Goal: Transaction & Acquisition: Purchase product/service

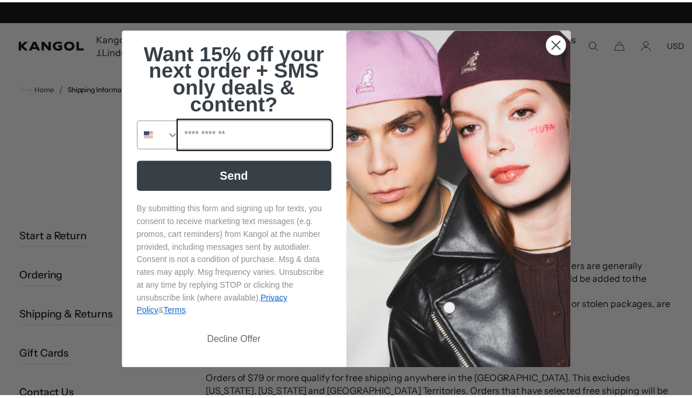
scroll to position [0, 240]
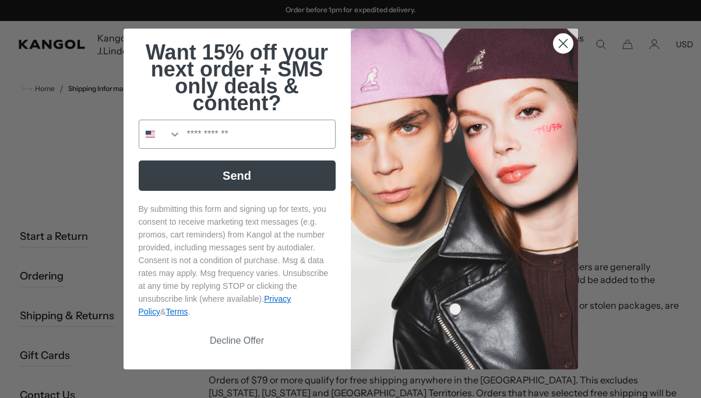
click at [564, 39] on circle "Close dialog" at bounding box center [562, 43] width 19 height 19
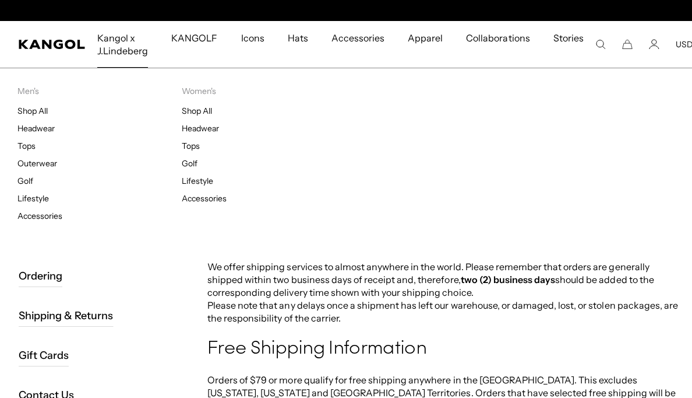
scroll to position [0, 0]
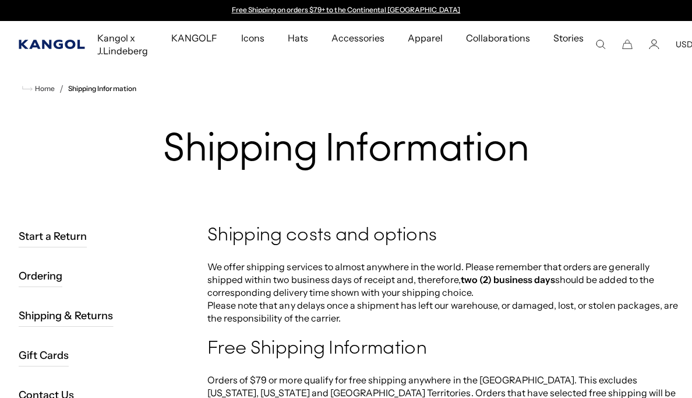
click at [65, 41] on icon "Kangol" at bounding box center [52, 44] width 67 height 9
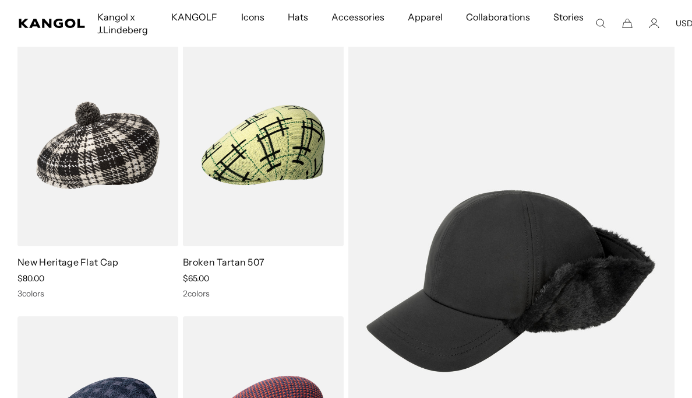
scroll to position [0, 240]
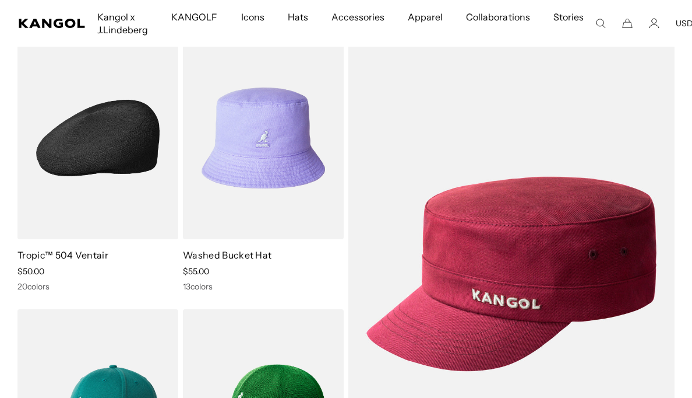
click at [122, 158] on img at bounding box center [97, 138] width 161 height 202
click at [114, 154] on img at bounding box center [97, 138] width 161 height 202
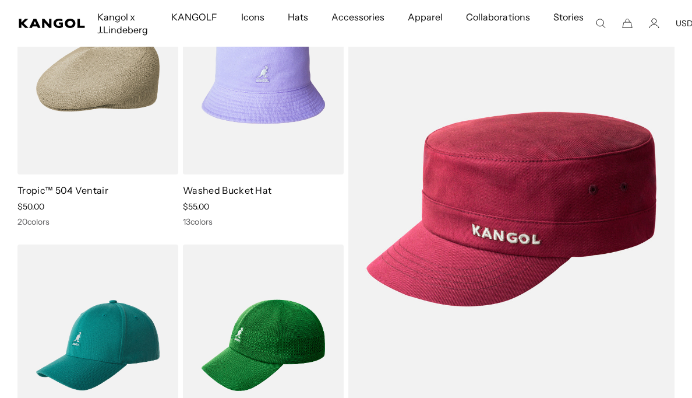
scroll to position [171, 0]
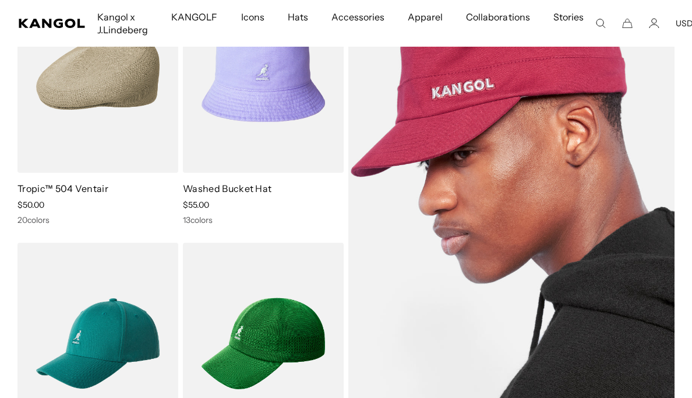
click at [527, 249] on img at bounding box center [512, 207] width 326 height 474
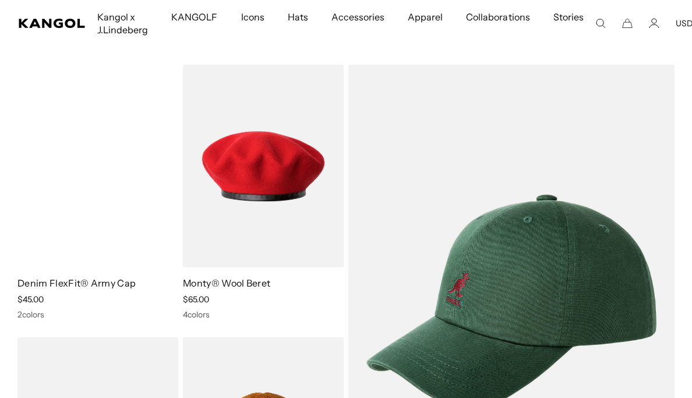
scroll to position [0, 240]
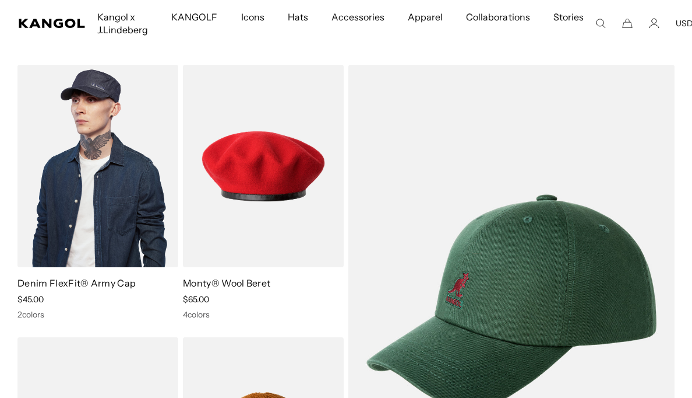
click at [128, 182] on img at bounding box center [97, 166] width 161 height 202
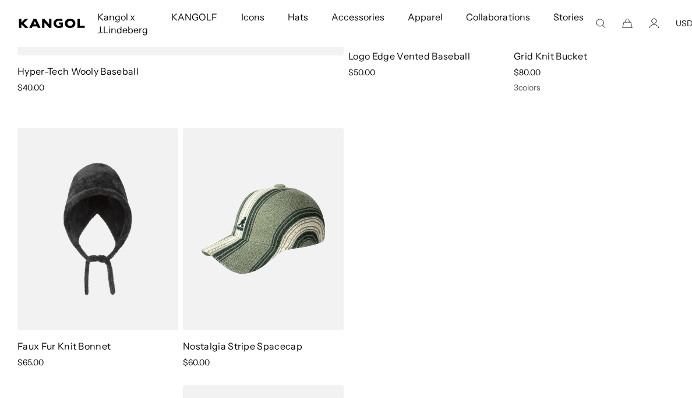
scroll to position [5636, 0]
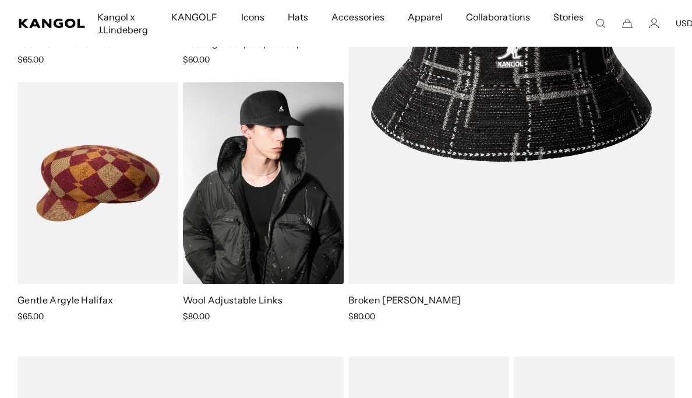
click at [273, 192] on img at bounding box center [263, 183] width 161 height 202
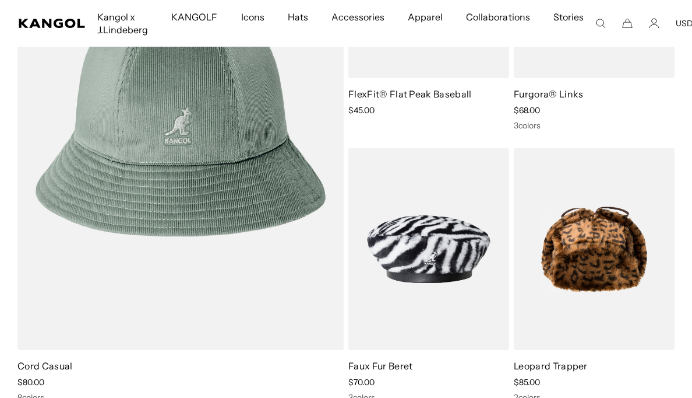
scroll to position [0, 240]
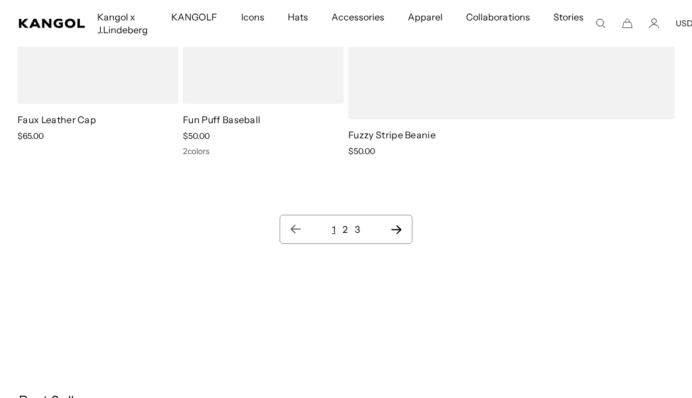
click at [344, 228] on link "2" at bounding box center [345, 229] width 5 height 12
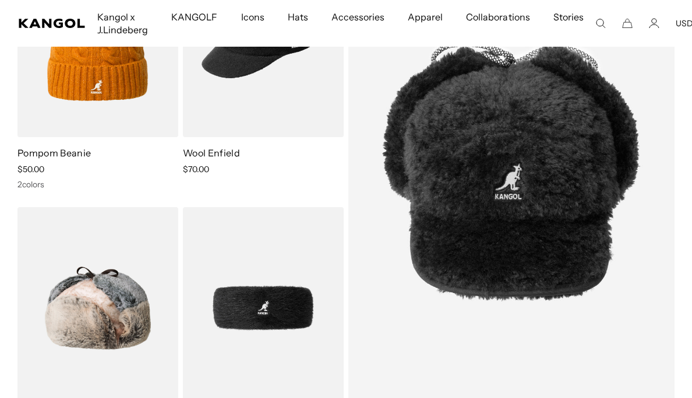
scroll to position [0, 240]
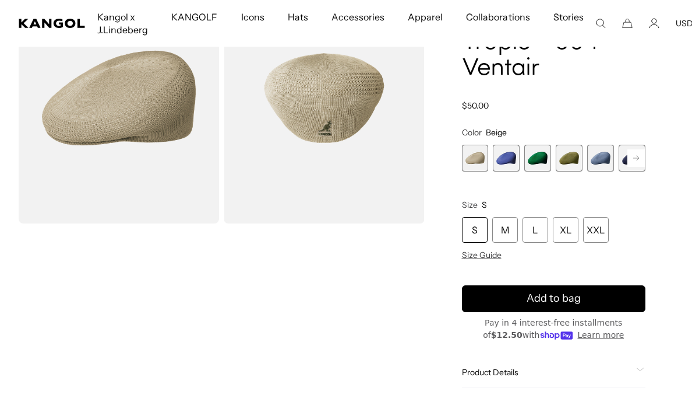
click at [636, 158] on icon at bounding box center [637, 157] width 6 height 5
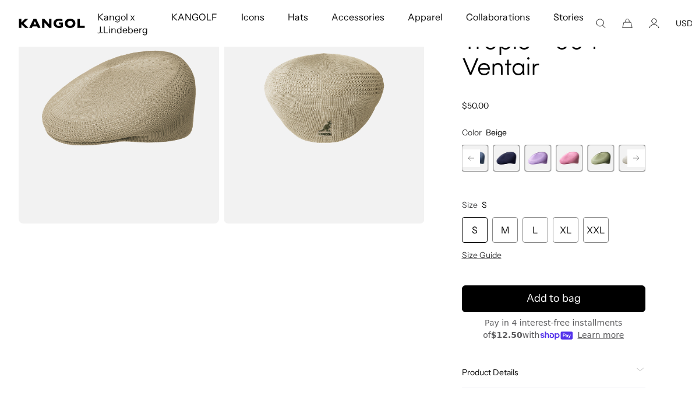
click at [636, 158] on icon at bounding box center [637, 157] width 6 height 5
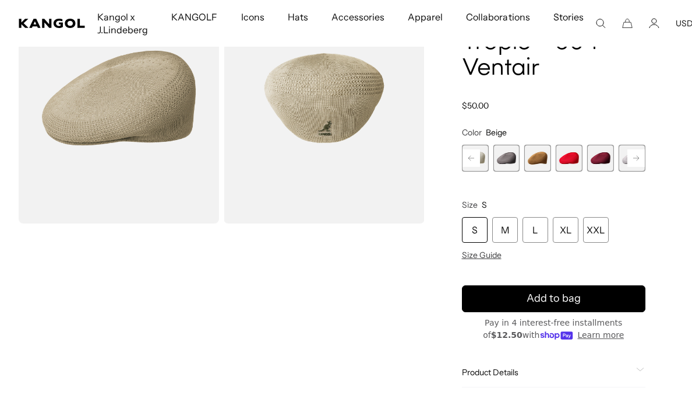
click at [636, 158] on icon at bounding box center [637, 157] width 6 height 5
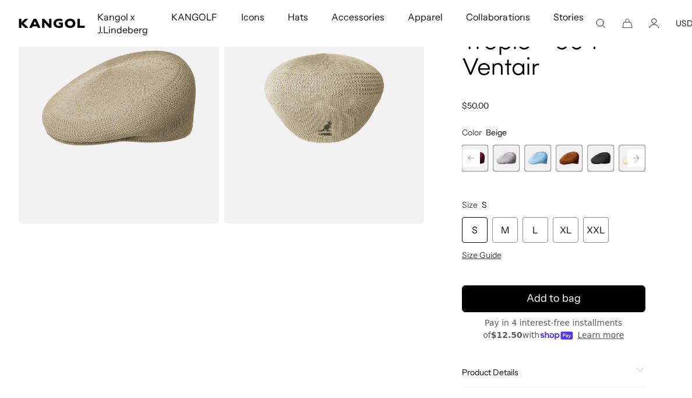
click at [636, 158] on icon at bounding box center [637, 157] width 6 height 5
click at [319, 98] on img "Gallery Viewer" at bounding box center [324, 98] width 201 height 251
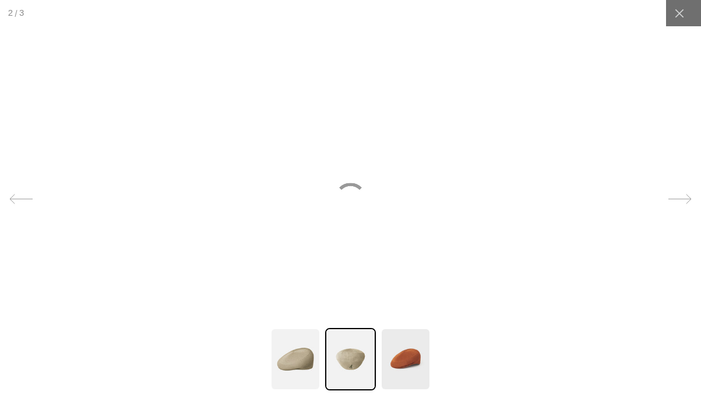
scroll to position [0, 240]
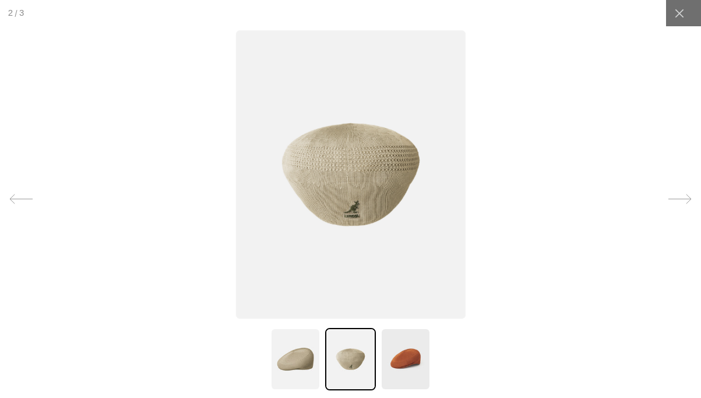
click at [409, 361] on img at bounding box center [406, 359] width 50 height 62
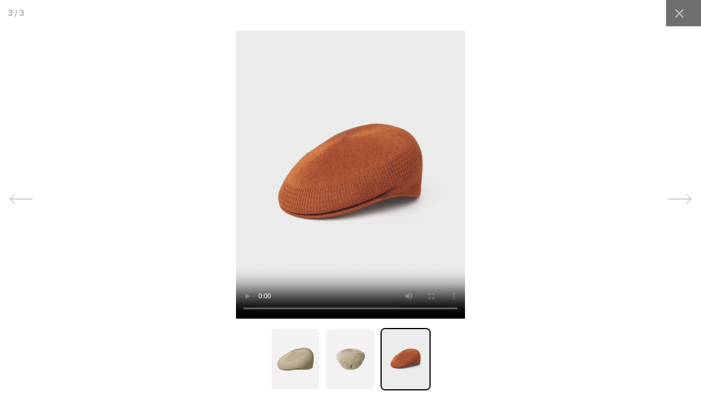
click at [352, 358] on img at bounding box center [350, 359] width 50 height 62
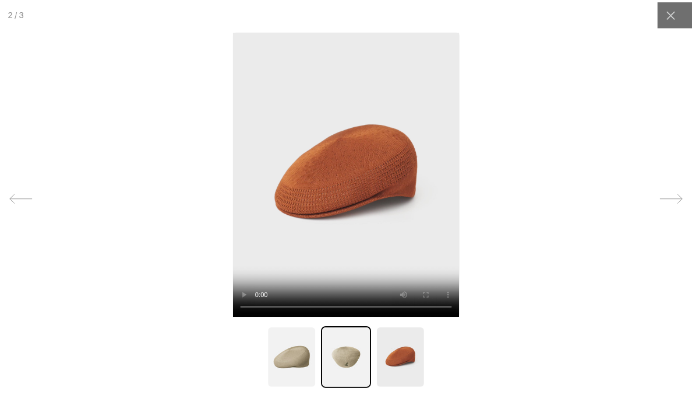
scroll to position [0, 240]
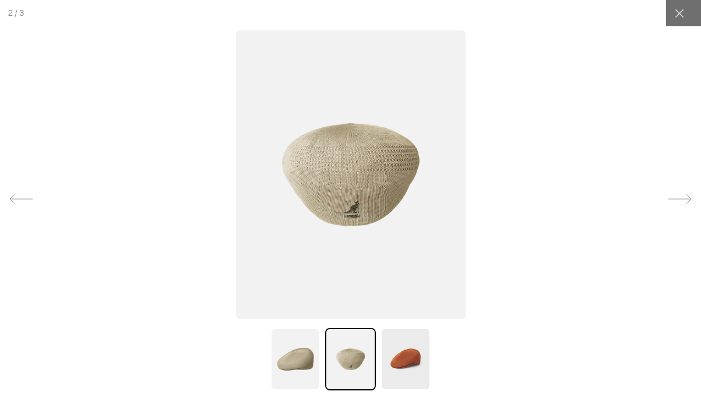
click at [180, 142] on div at bounding box center [350, 199] width 701 height 398
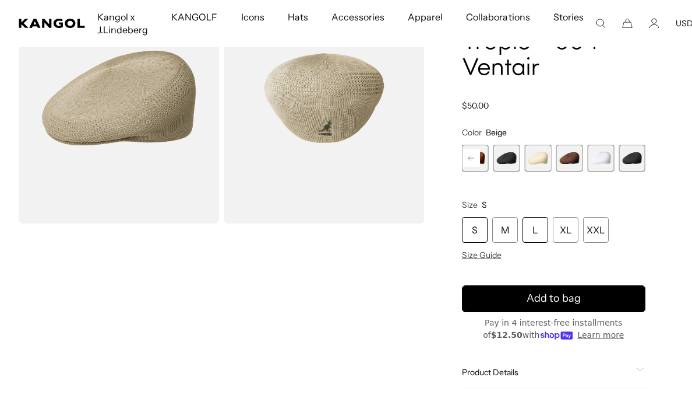
click at [531, 228] on div "L" at bounding box center [536, 230] width 26 height 26
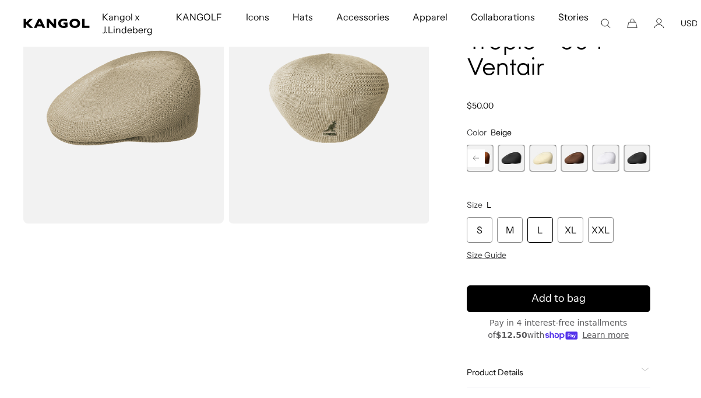
scroll to position [0, 240]
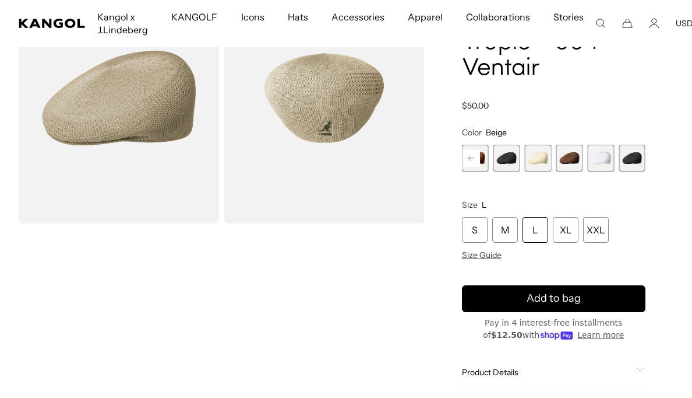
click at [338, 111] on img "Gallery Viewer" at bounding box center [324, 98] width 201 height 251
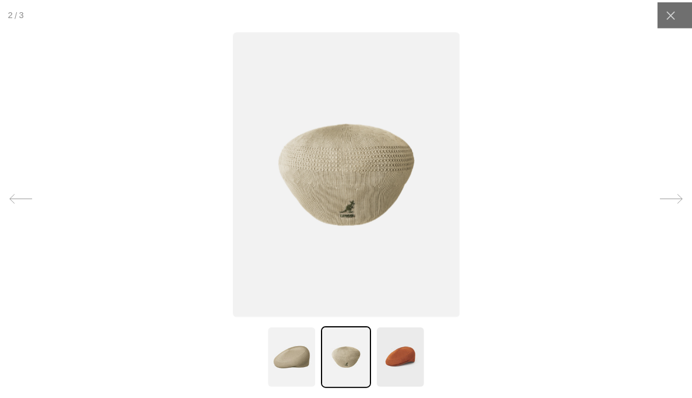
scroll to position [0, 0]
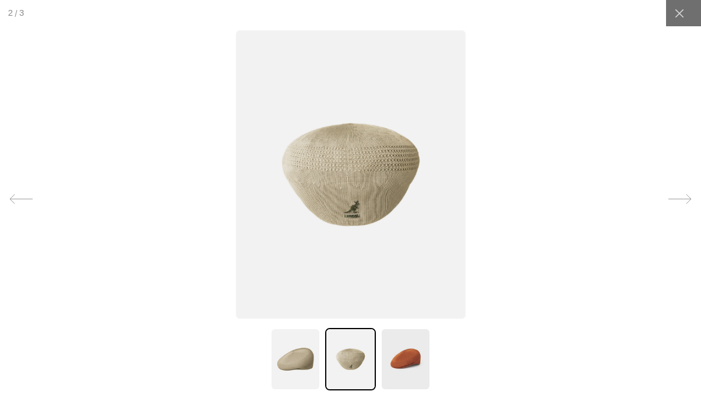
click at [128, 145] on div at bounding box center [350, 199] width 701 height 398
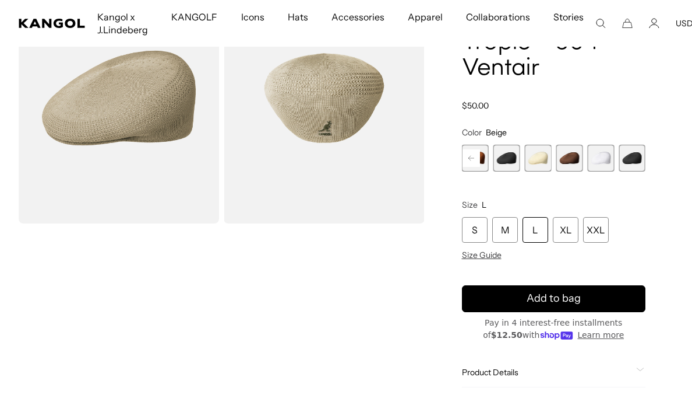
click at [470, 156] on rect at bounding box center [471, 157] width 17 height 17
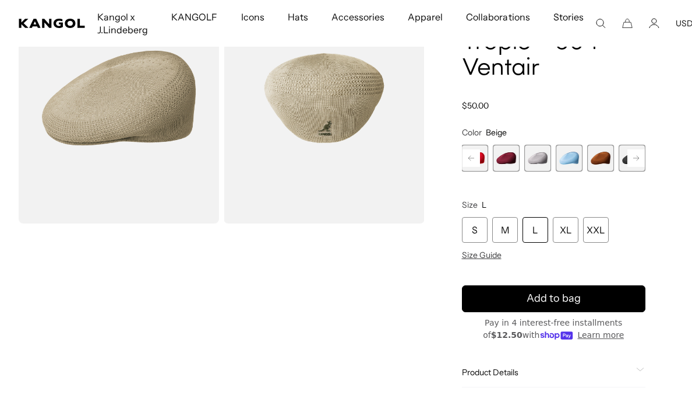
click at [470, 156] on rect at bounding box center [471, 157] width 17 height 17
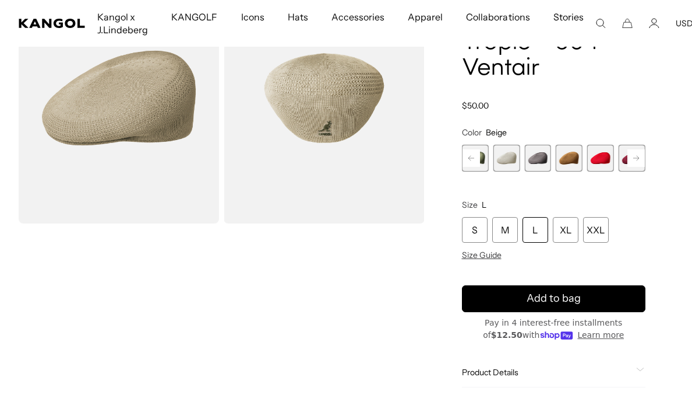
click at [470, 156] on rect at bounding box center [471, 157] width 17 height 17
click at [513, 156] on span "8 of 22" at bounding box center [506, 158] width 27 height 27
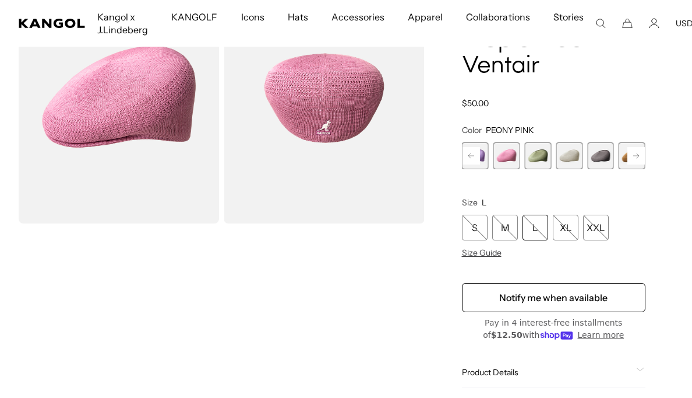
scroll to position [0, 240]
click at [540, 152] on span "9 of 22" at bounding box center [538, 155] width 27 height 27
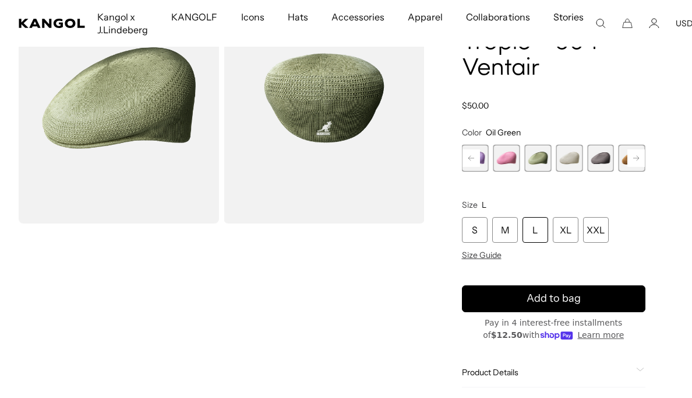
click at [573, 159] on span "10 of 22" at bounding box center [569, 158] width 27 height 27
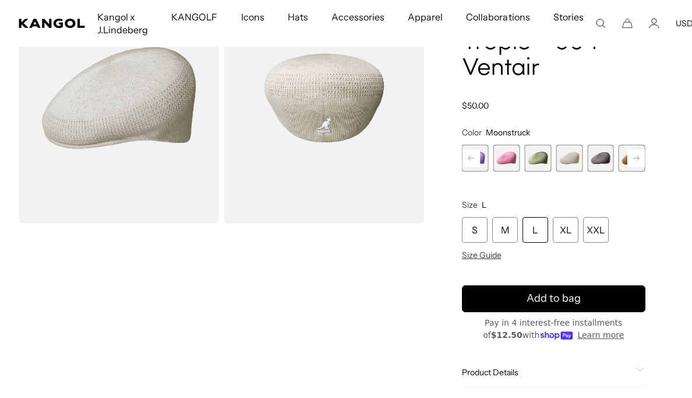
click at [633, 156] on rect at bounding box center [636, 157] width 17 height 17
click at [595, 160] on span "12 of 22" at bounding box center [601, 158] width 27 height 27
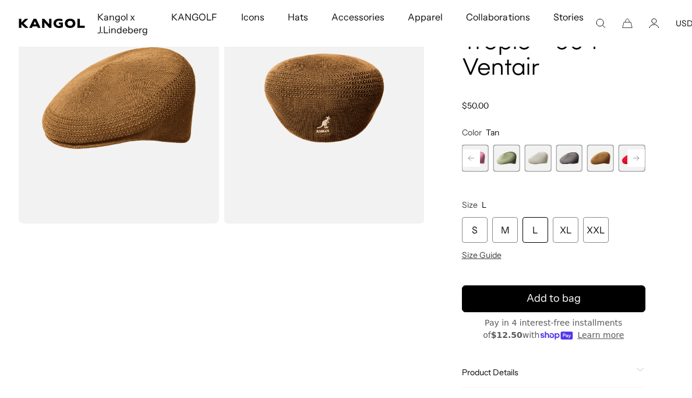
click at [353, 99] on img "Gallery Viewer" at bounding box center [324, 98] width 201 height 251
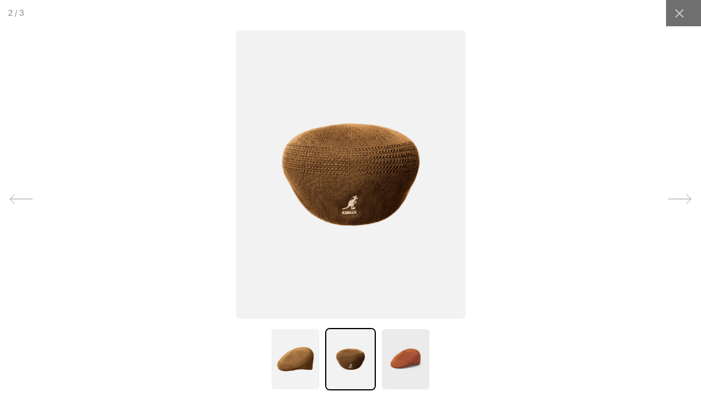
scroll to position [0, 240]
click at [354, 165] on img at bounding box center [351, 174] width 230 height 288
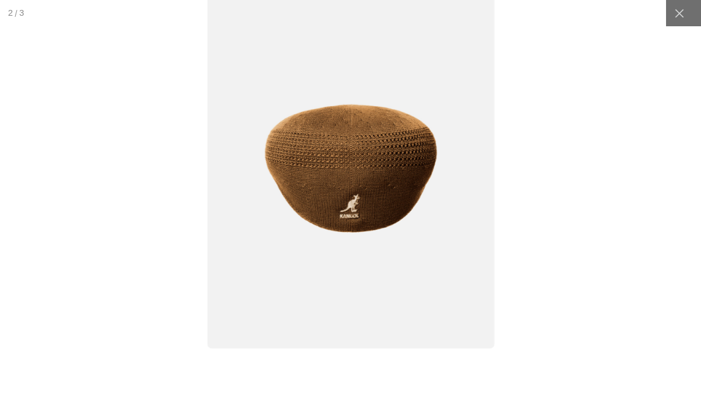
click at [354, 165] on img at bounding box center [350, 168] width 287 height 360
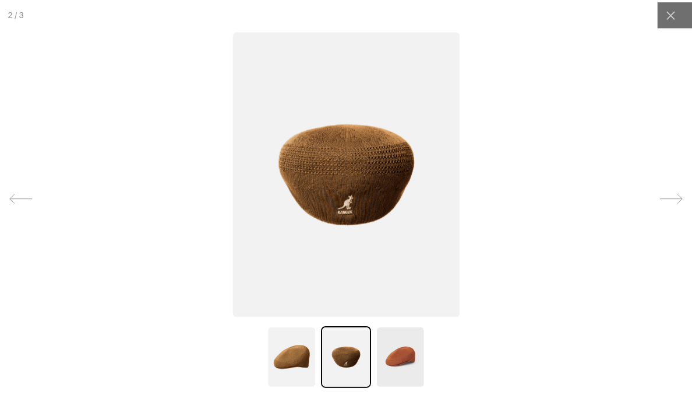
scroll to position [0, 0]
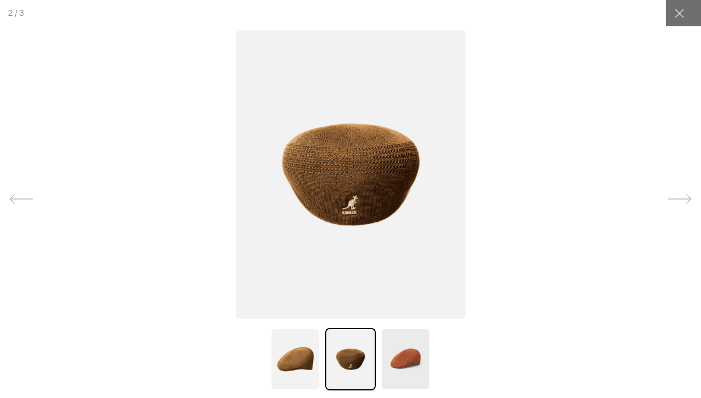
click at [162, 109] on div at bounding box center [350, 199] width 701 height 398
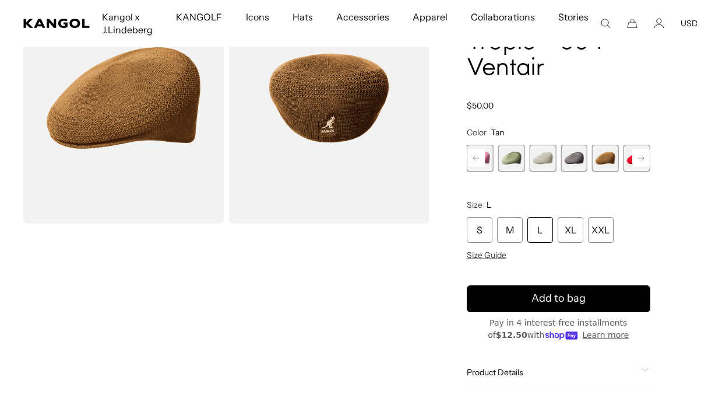
scroll to position [0, 240]
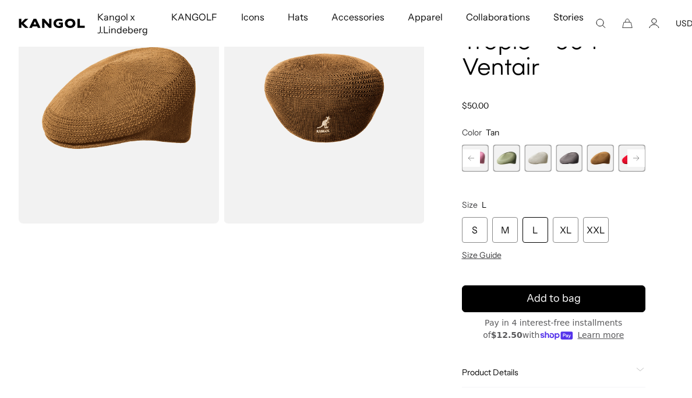
click at [335, 110] on img "Gallery Viewer" at bounding box center [324, 98] width 201 height 251
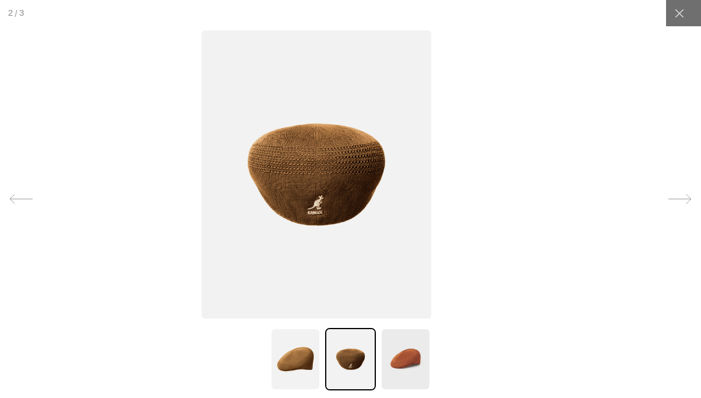
click at [303, 149] on img at bounding box center [317, 174] width 230 height 288
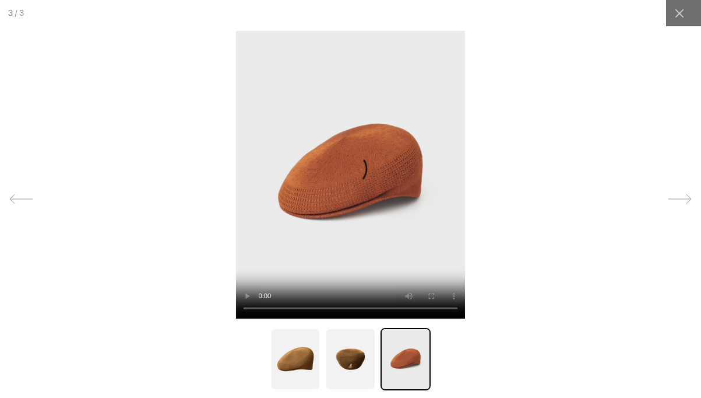
scroll to position [0, 0]
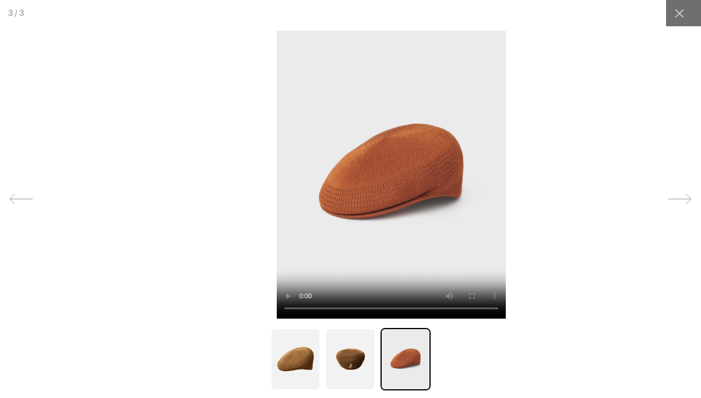
drag, startPoint x: 394, startPoint y: 170, endPoint x: 543, endPoint y: 181, distance: 149.6
click at [506, 181] on video at bounding box center [391, 174] width 229 height 288
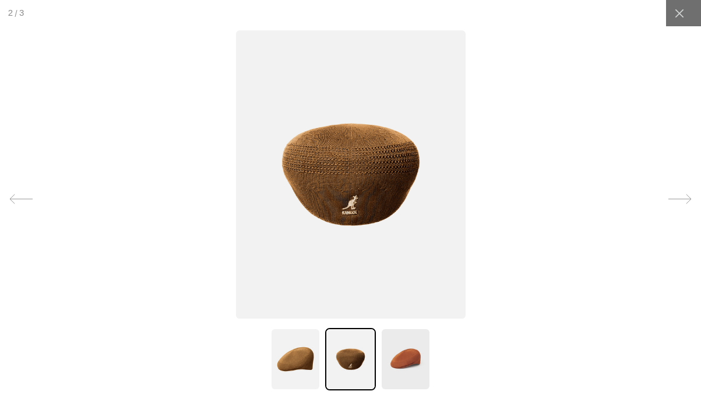
scroll to position [0, 240]
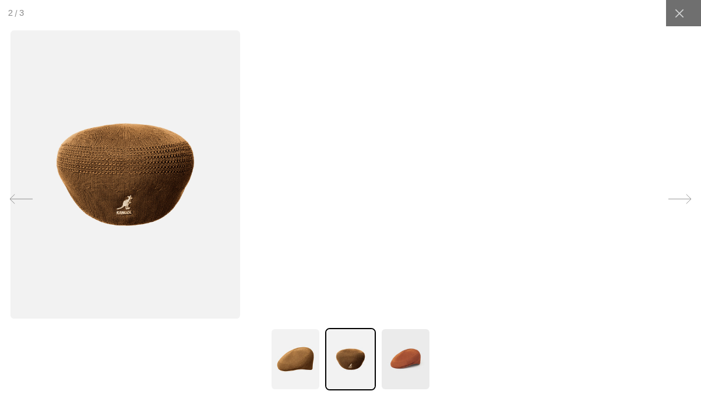
click at [108, 101] on img at bounding box center [125, 174] width 230 height 288
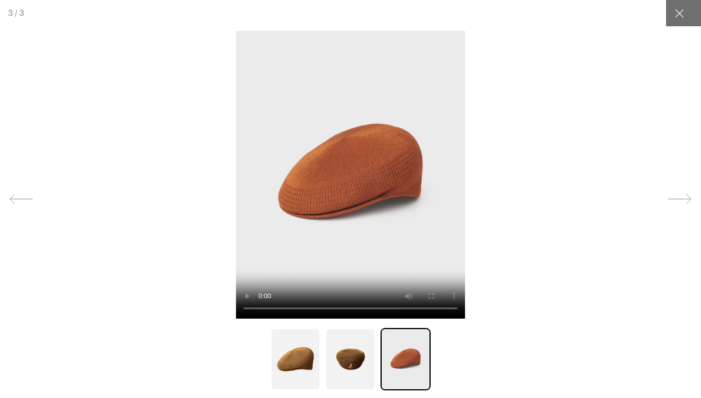
click at [290, 377] on img at bounding box center [295, 359] width 50 height 62
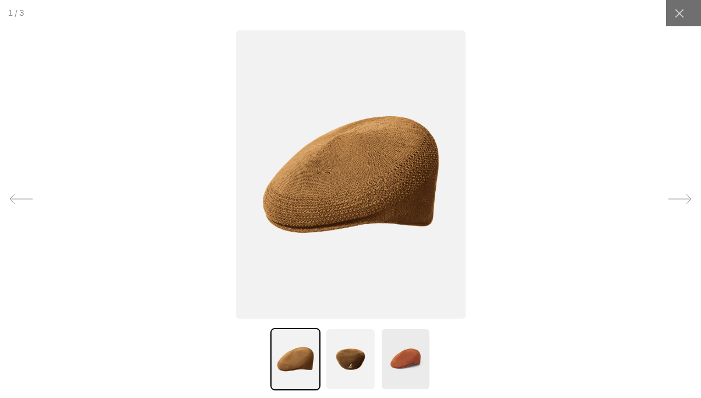
scroll to position [0, 0]
click at [339, 365] on img at bounding box center [350, 359] width 50 height 62
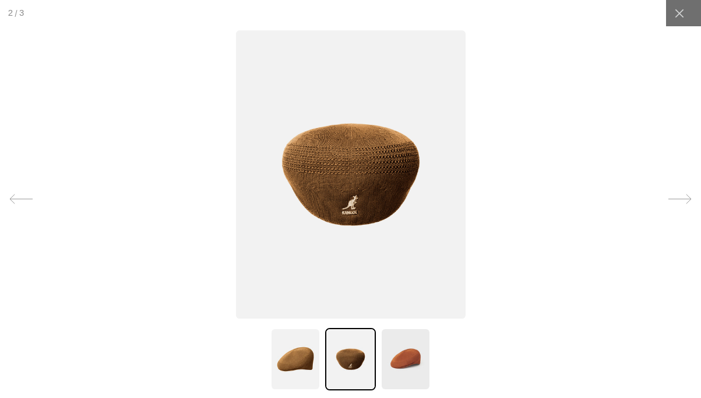
click at [403, 356] on img at bounding box center [406, 359] width 50 height 62
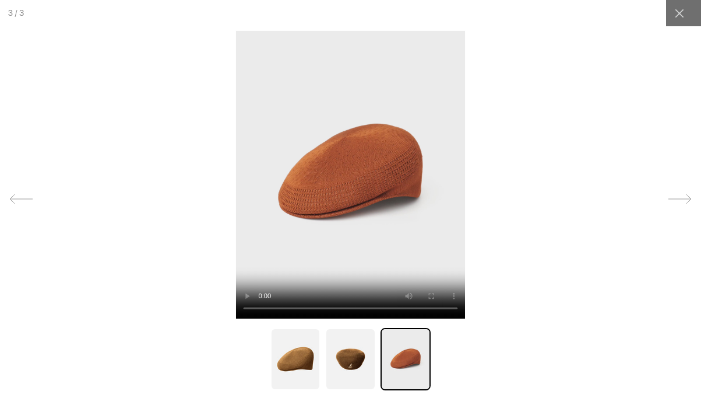
scroll to position [0, 240]
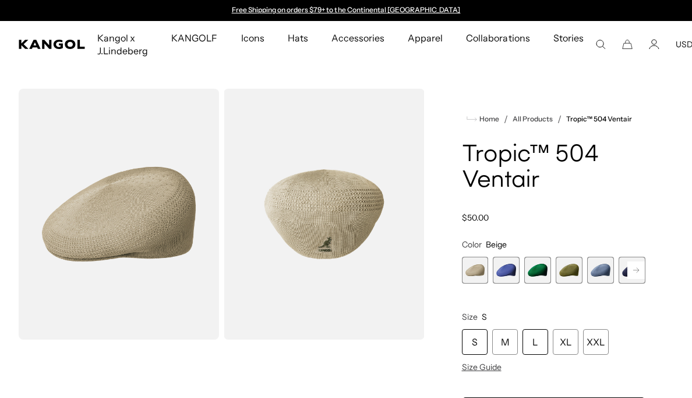
click at [536, 342] on div "L" at bounding box center [536, 342] width 26 height 26
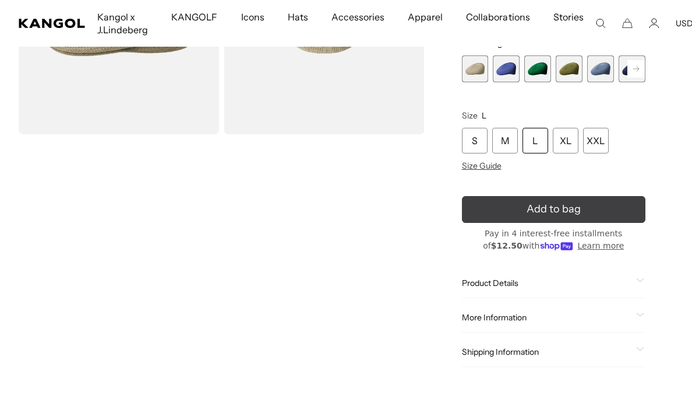
click at [548, 204] on icon "submit" at bounding box center [554, 209] width 22 height 22
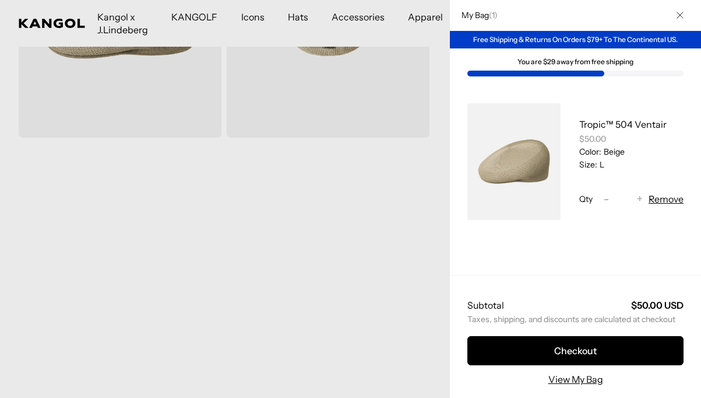
click at [677, 16] on icon "Close" at bounding box center [680, 15] width 7 height 7
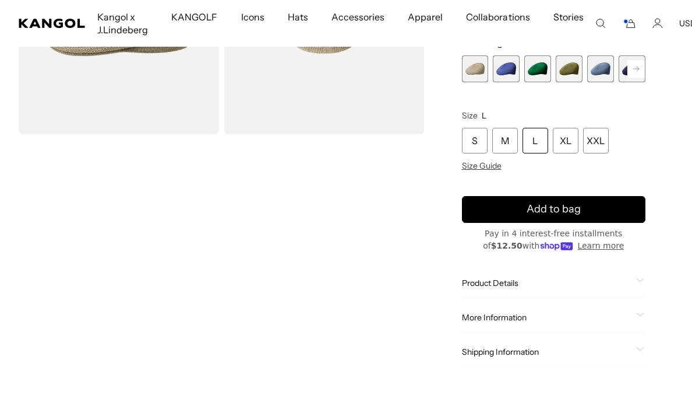
scroll to position [0, 240]
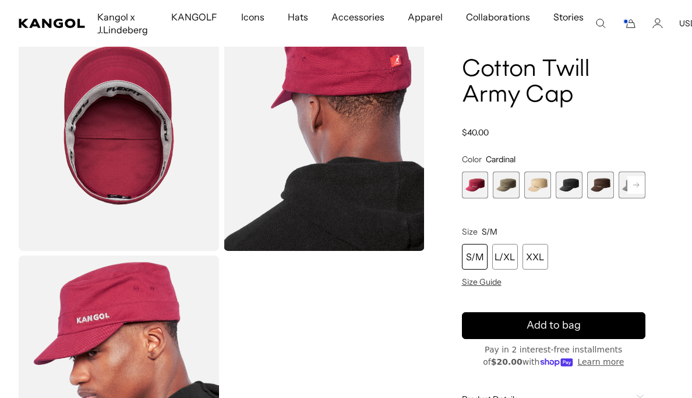
scroll to position [343, 0]
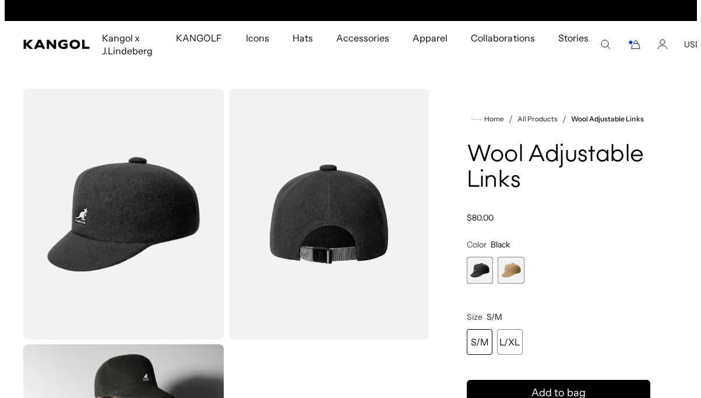
scroll to position [0, 240]
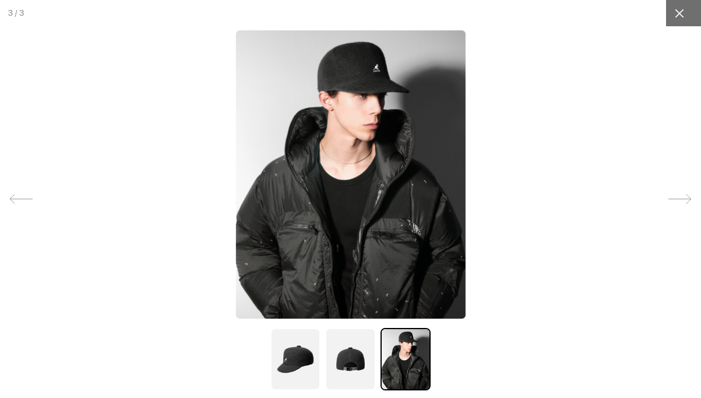
click at [676, 10] on icon at bounding box center [679, 13] width 9 height 9
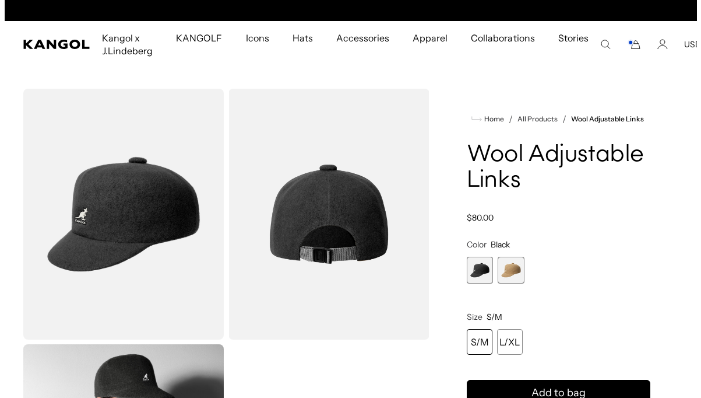
scroll to position [0, 0]
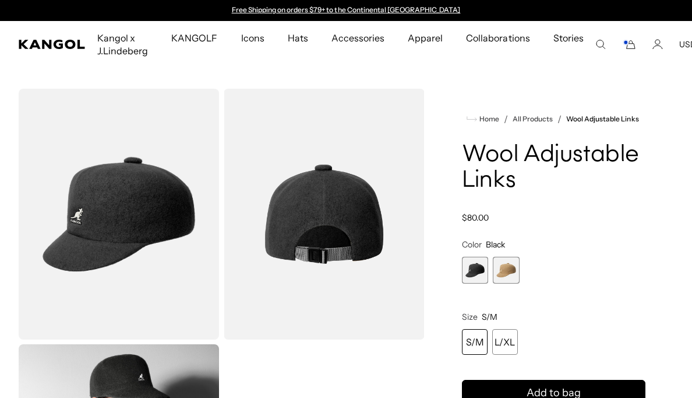
click at [141, 214] on img "Gallery Viewer" at bounding box center [119, 214] width 201 height 251
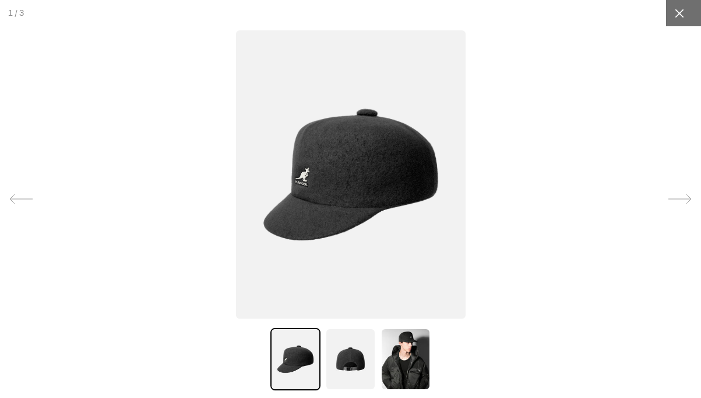
click at [677, 8] on icon at bounding box center [680, 14] width 12 height 12
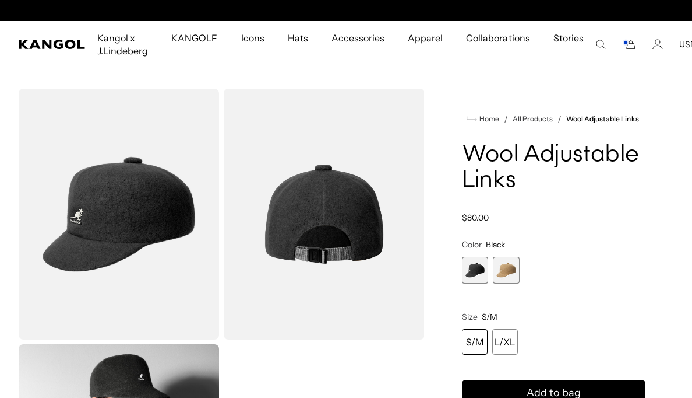
scroll to position [0, 240]
